Goal: Navigation & Orientation: Find specific page/section

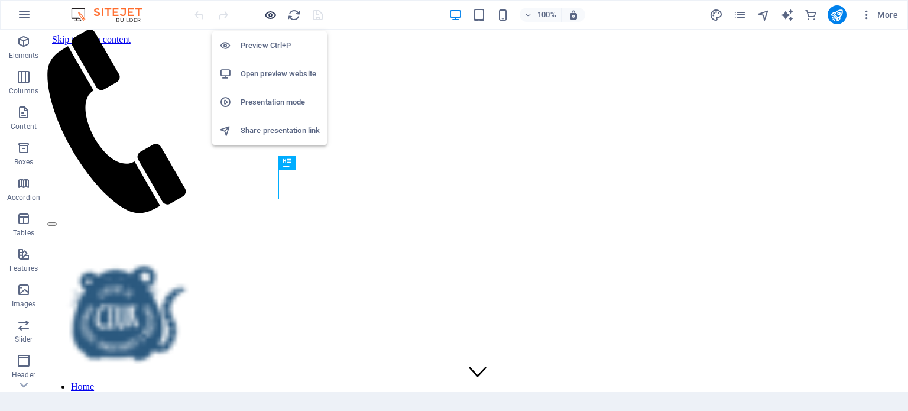
click at [275, 12] on icon "button" at bounding box center [271, 15] width 14 height 14
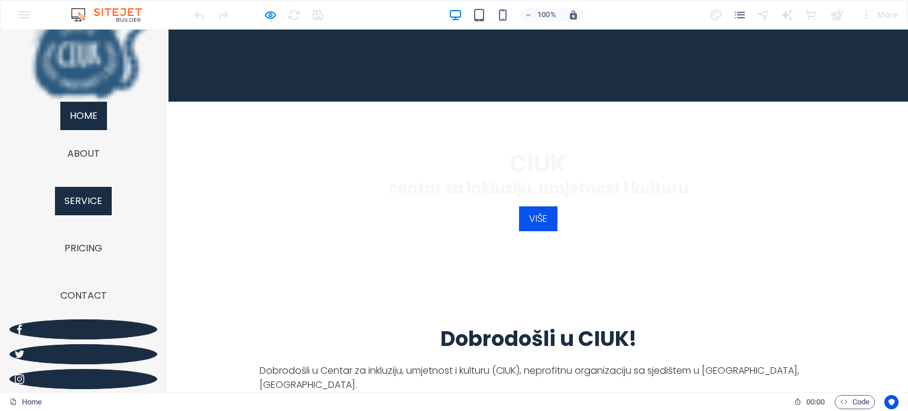
scroll to position [296, 0]
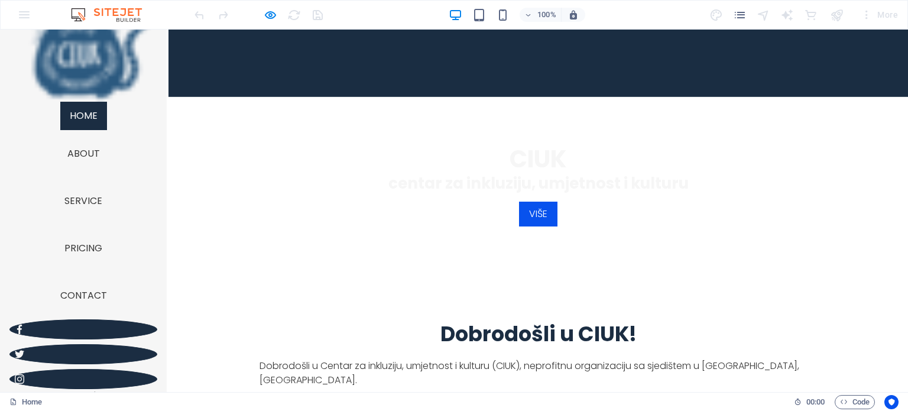
click at [86, 177] on ul "Home About Service Pricing Contact" at bounding box center [83, 211] width 148 height 218
click at [88, 154] on link "About" at bounding box center [83, 154] width 51 height 28
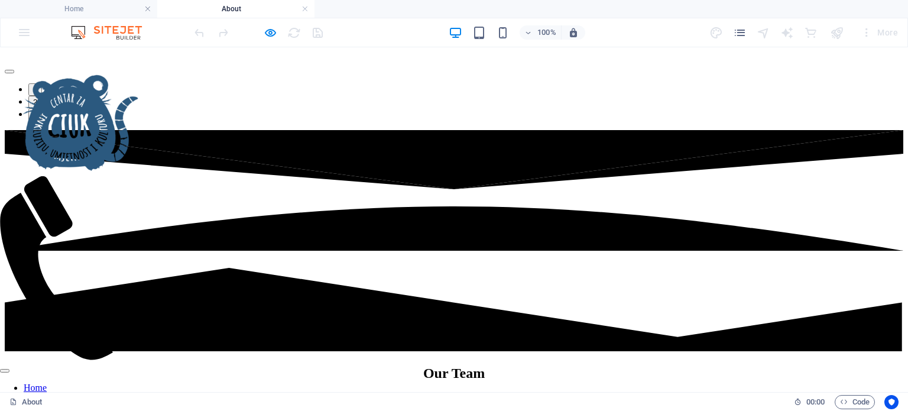
scroll to position [651, 0]
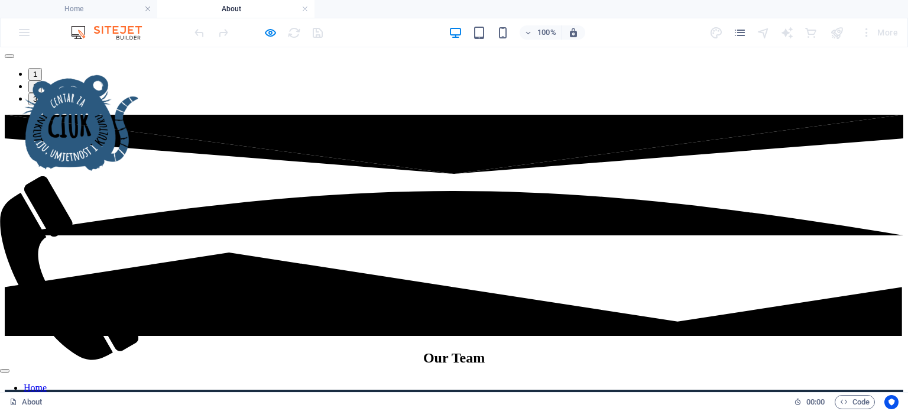
click at [85, 383] on nav "Home About Service Pricing Contact" at bounding box center [74, 409] width 148 height 53
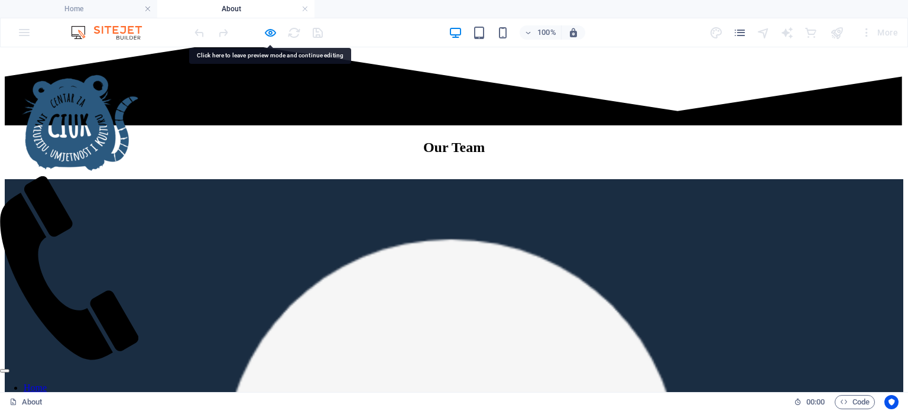
scroll to position [887, 0]
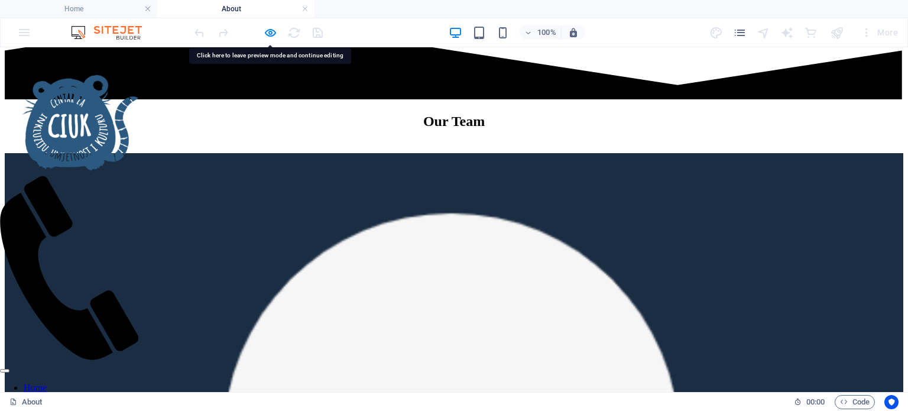
click at [82, 383] on nav "Home About Service Pricing Contact" at bounding box center [74, 409] width 148 height 53
click at [81, 383] on nav "Home About Service Pricing Contact" at bounding box center [74, 409] width 148 height 53
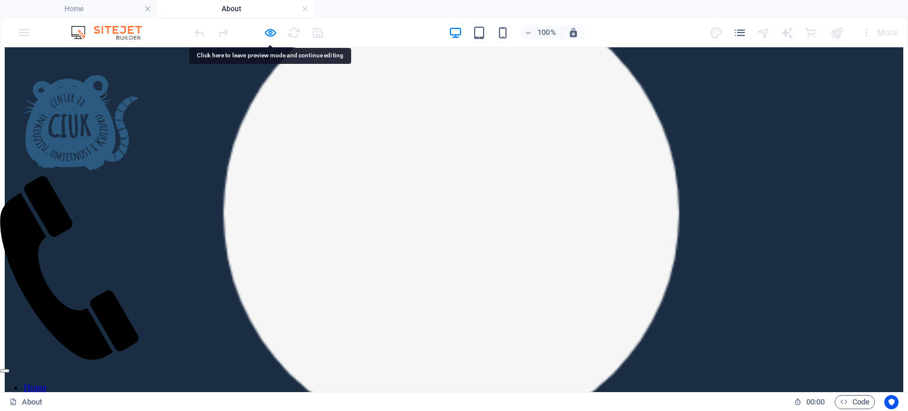
scroll to position [1124, 0]
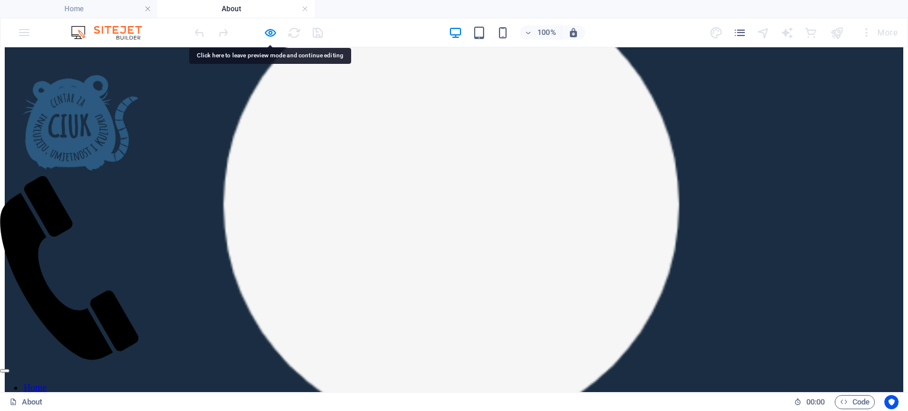
click at [89, 383] on nav "Home About Service Pricing Contact" at bounding box center [74, 409] width 148 height 53
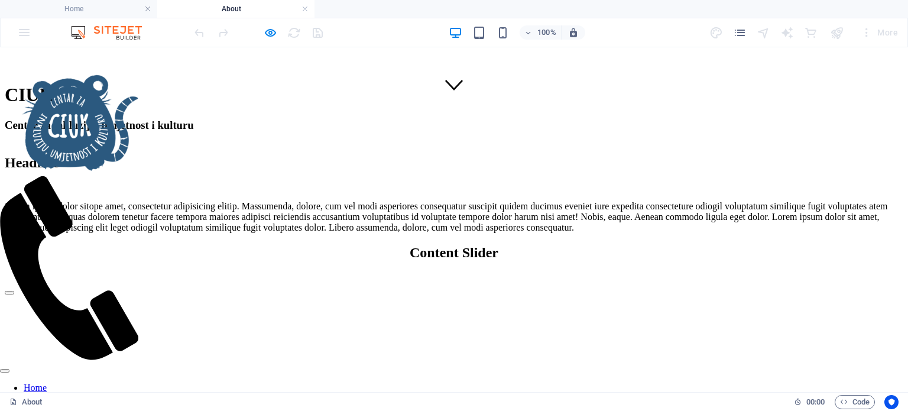
scroll to position [0, 0]
